Goal: Entertainment & Leisure: Consume media (video, audio)

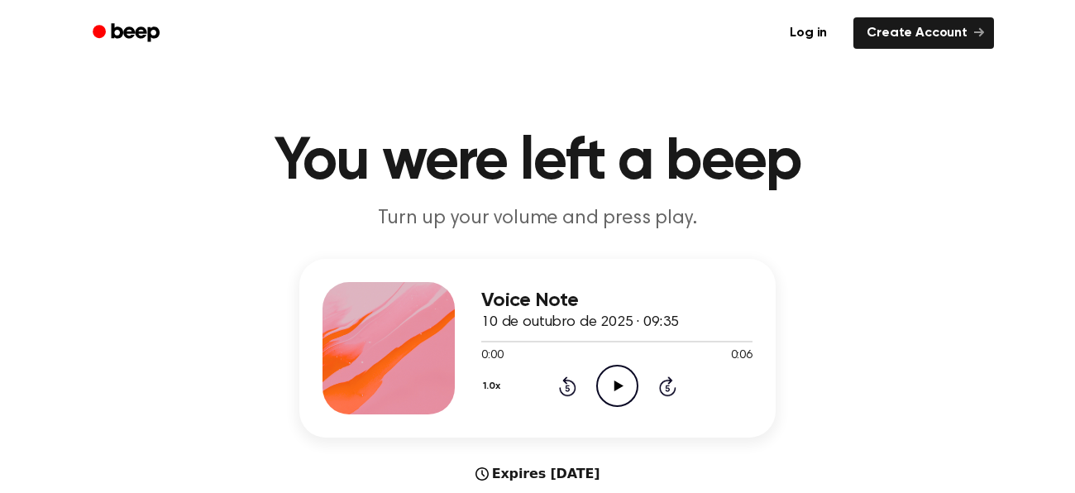
click at [612, 391] on icon "Play Audio" at bounding box center [617, 386] width 42 height 42
click at [628, 390] on icon "Play Audio" at bounding box center [617, 386] width 42 height 42
click at [619, 372] on icon "Play Audio" at bounding box center [617, 386] width 42 height 42
click at [619, 381] on icon at bounding box center [617, 385] width 7 height 11
click at [619, 381] on icon "Play Audio" at bounding box center [617, 386] width 42 height 42
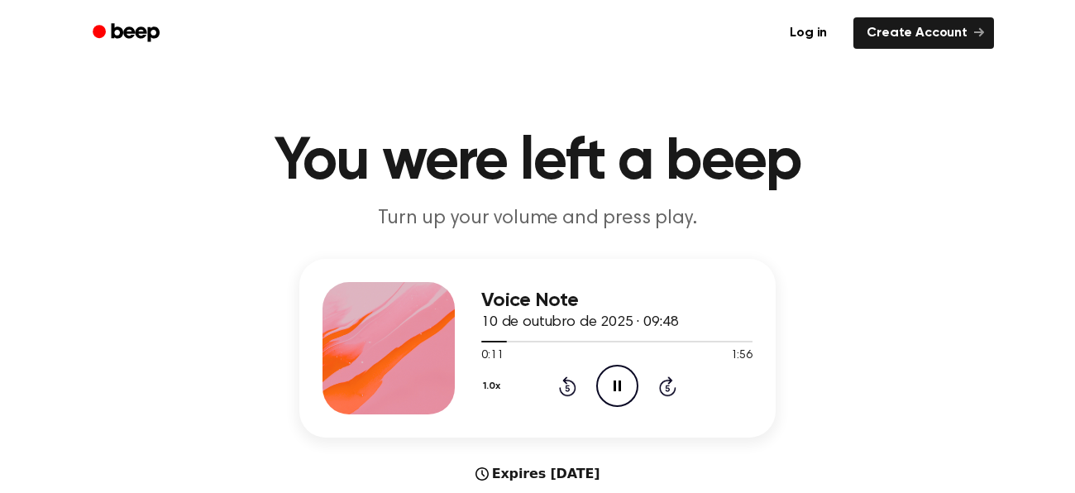
click at [619, 381] on icon at bounding box center [617, 385] width 7 height 11
click at [619, 381] on icon "Play Audio" at bounding box center [617, 386] width 42 height 42
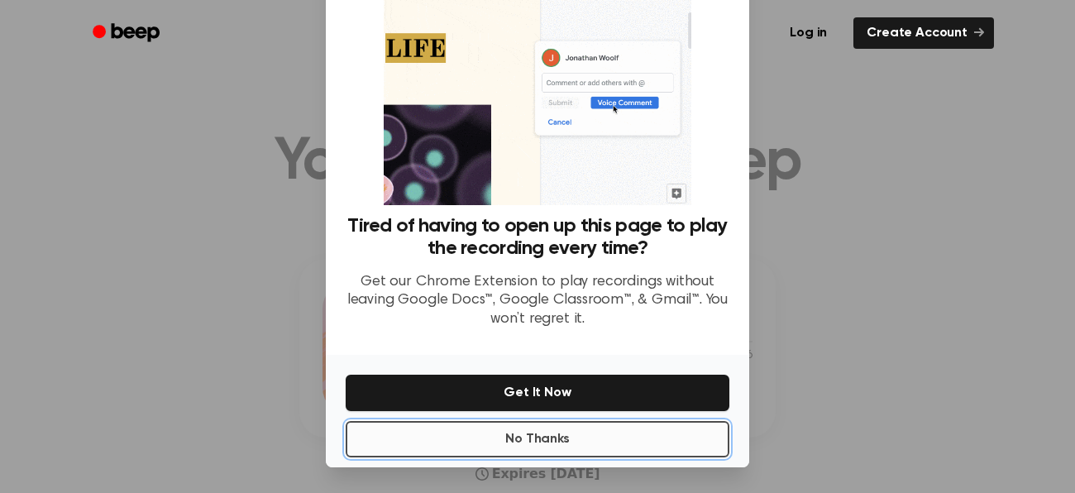
click at [437, 446] on button "No Thanks" at bounding box center [538, 439] width 384 height 36
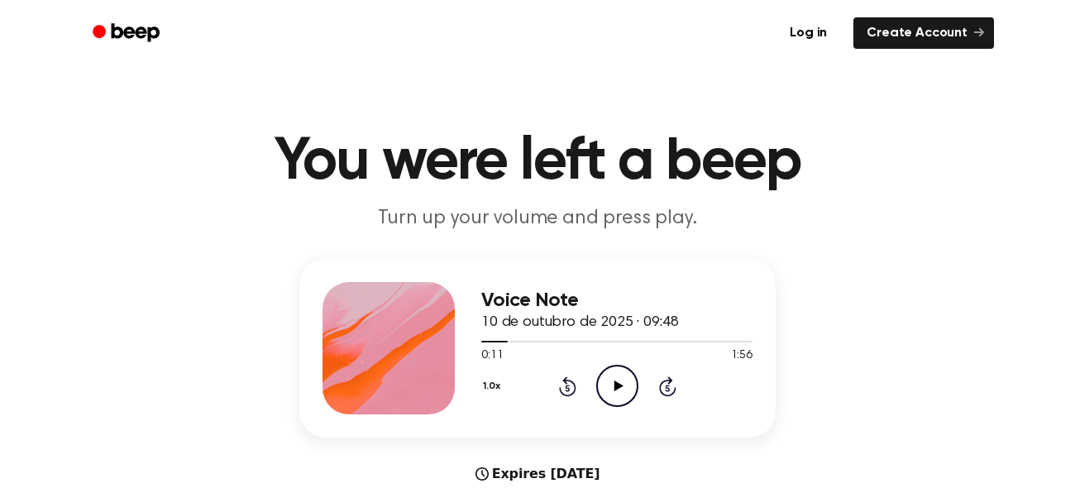
click at [611, 380] on icon "Play Audio" at bounding box center [617, 386] width 42 height 42
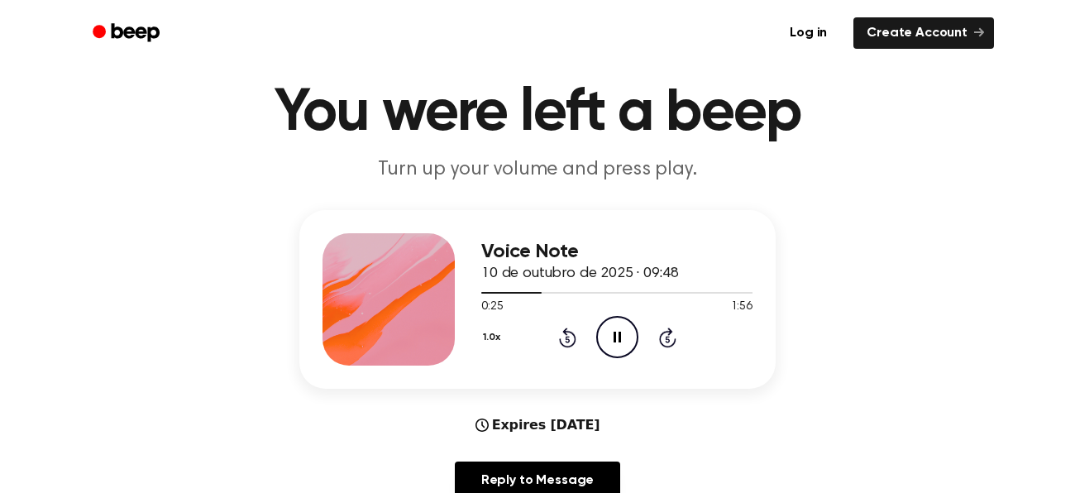
scroll to position [55, 0]
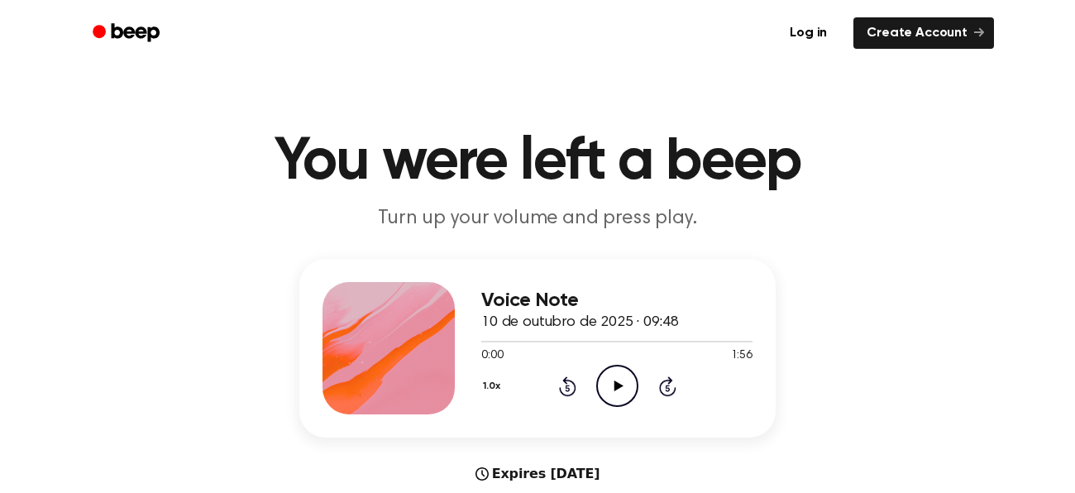
click at [622, 373] on icon "Play Audio" at bounding box center [617, 386] width 42 height 42
click at [622, 373] on icon "Pause Audio" at bounding box center [617, 386] width 42 height 42
